Goal: Navigation & Orientation: Find specific page/section

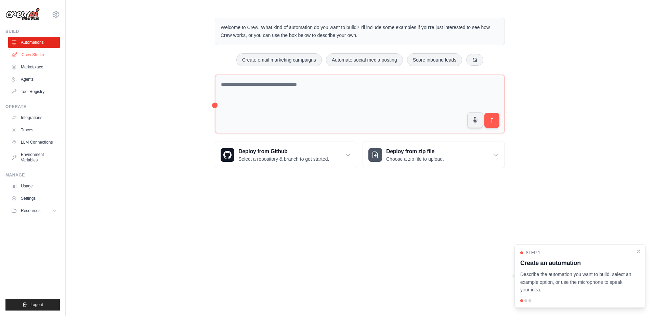
click at [38, 54] on link "Crew Studio" at bounding box center [35, 54] width 52 height 11
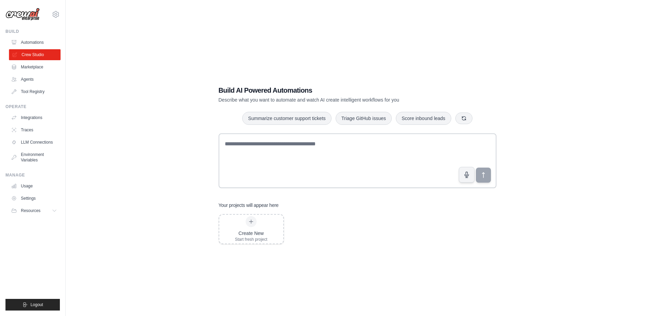
click at [25, 52] on link "Crew Studio" at bounding box center [35, 54] width 52 height 11
click at [31, 41] on link "Automations" at bounding box center [35, 42] width 52 height 11
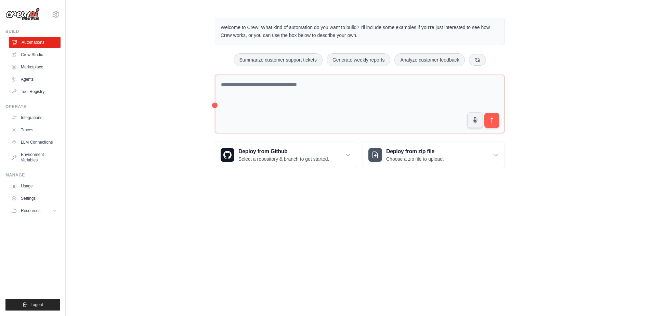
click at [44, 42] on link "Automations" at bounding box center [35, 42] width 52 height 11
click at [36, 53] on link "Crew Studio" at bounding box center [35, 54] width 52 height 11
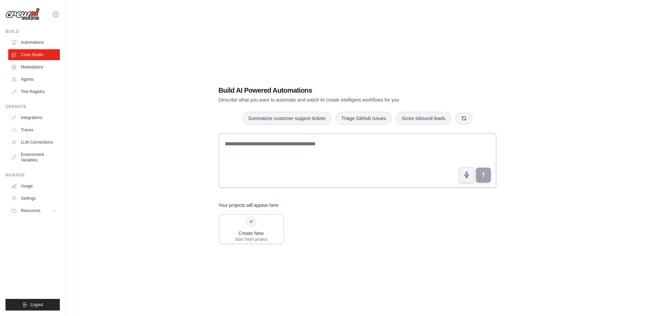
click at [280, 99] on p "Describe what you want to automate and watch AI create intelligent workflows fo…" at bounding box center [334, 99] width 230 height 7
drag, startPoint x: 280, startPoint y: 99, endPoint x: 355, endPoint y: 106, distance: 75.3
click at [355, 106] on div "Build AI Powered Automations Describe what you want to automate and watch AI cr…" at bounding box center [357, 165] width 294 height 181
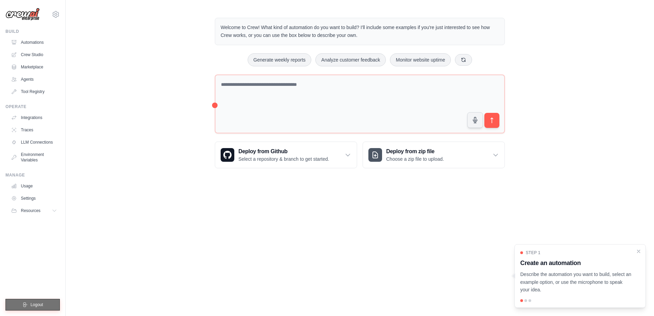
click at [49, 303] on button "Logout" at bounding box center [32, 305] width 54 height 12
